Goal: Task Accomplishment & Management: Complete application form

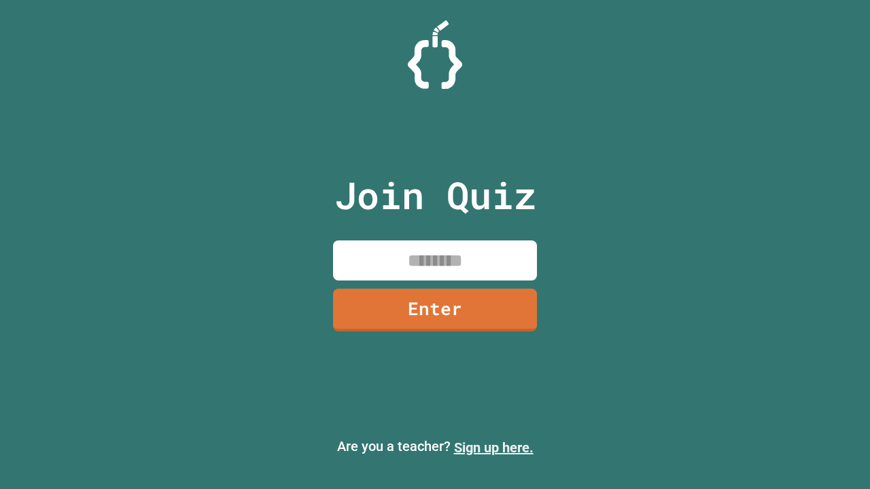
click at [493, 448] on link "Sign up here." at bounding box center [493, 448] width 79 height 16
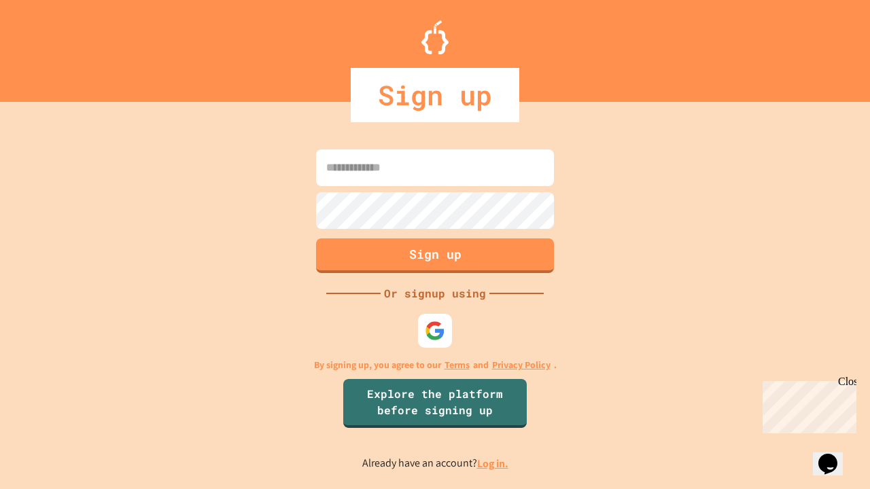
click at [493, 463] on link "Log in." at bounding box center [492, 464] width 31 height 14
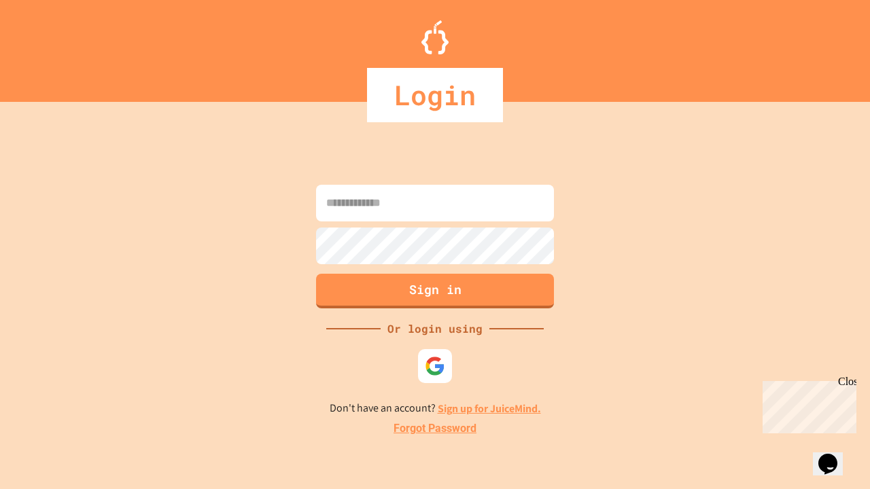
type input "*****"
